Goal: Submit feedback/report problem

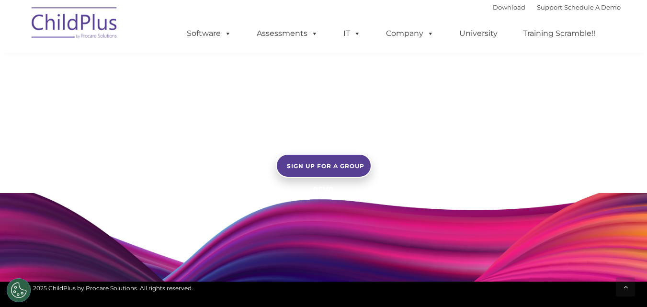
scroll to position [807, 0]
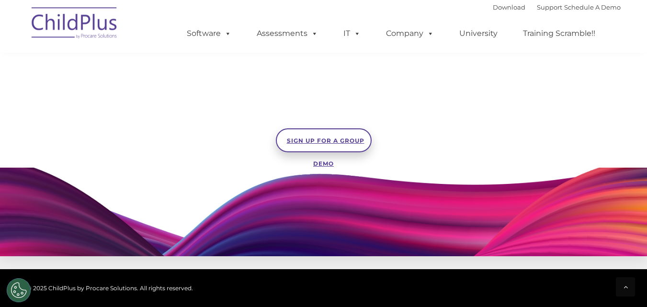
click at [287, 142] on span "SIGN UP FOR A GROUP DEMO" at bounding box center [326, 152] width 78 height 30
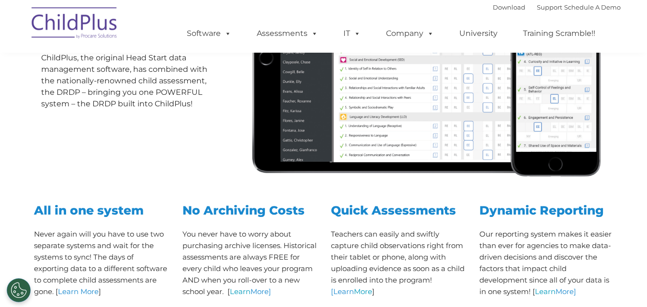
scroll to position [222, 0]
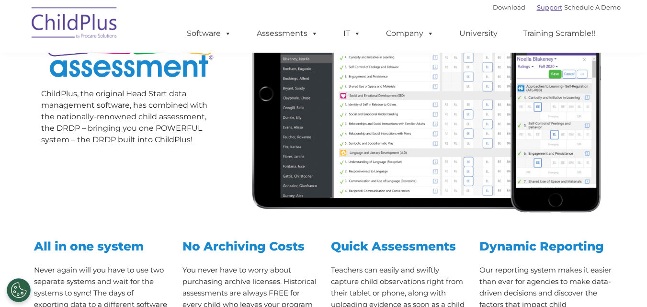
click at [537, 8] on link "Support" at bounding box center [549, 7] width 25 height 8
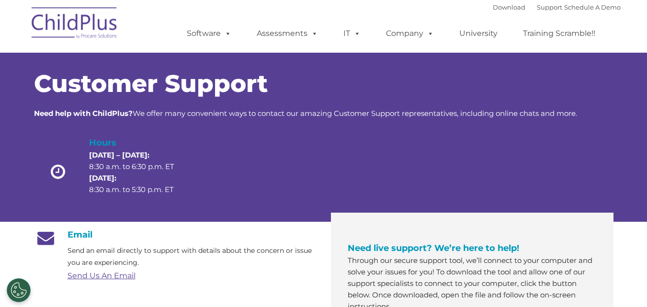
drag, startPoint x: 85, startPoint y: 22, endPoint x: 69, endPoint y: 21, distance: 16.3
click at [69, 21] on img at bounding box center [75, 24] width 96 height 48
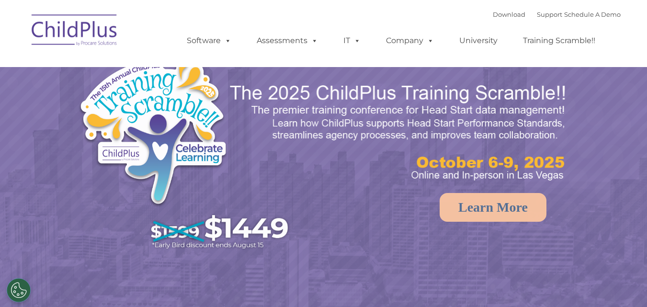
select select "MEDIUM"
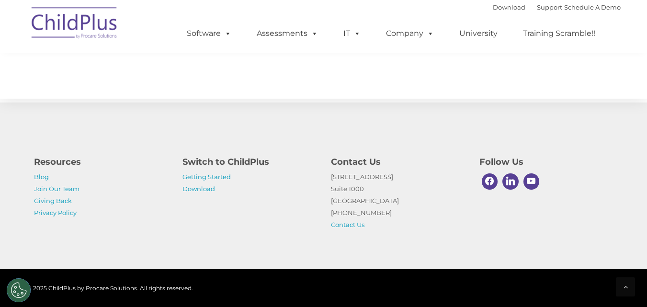
scroll to position [1129, 0]
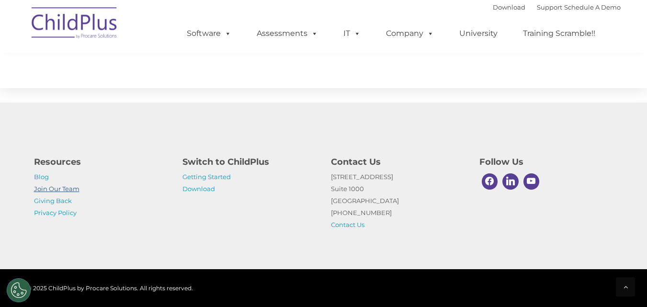
click at [68, 191] on link "Join Our Team" at bounding box center [56, 189] width 45 height 8
